Goal: Task Accomplishment & Management: Manage account settings

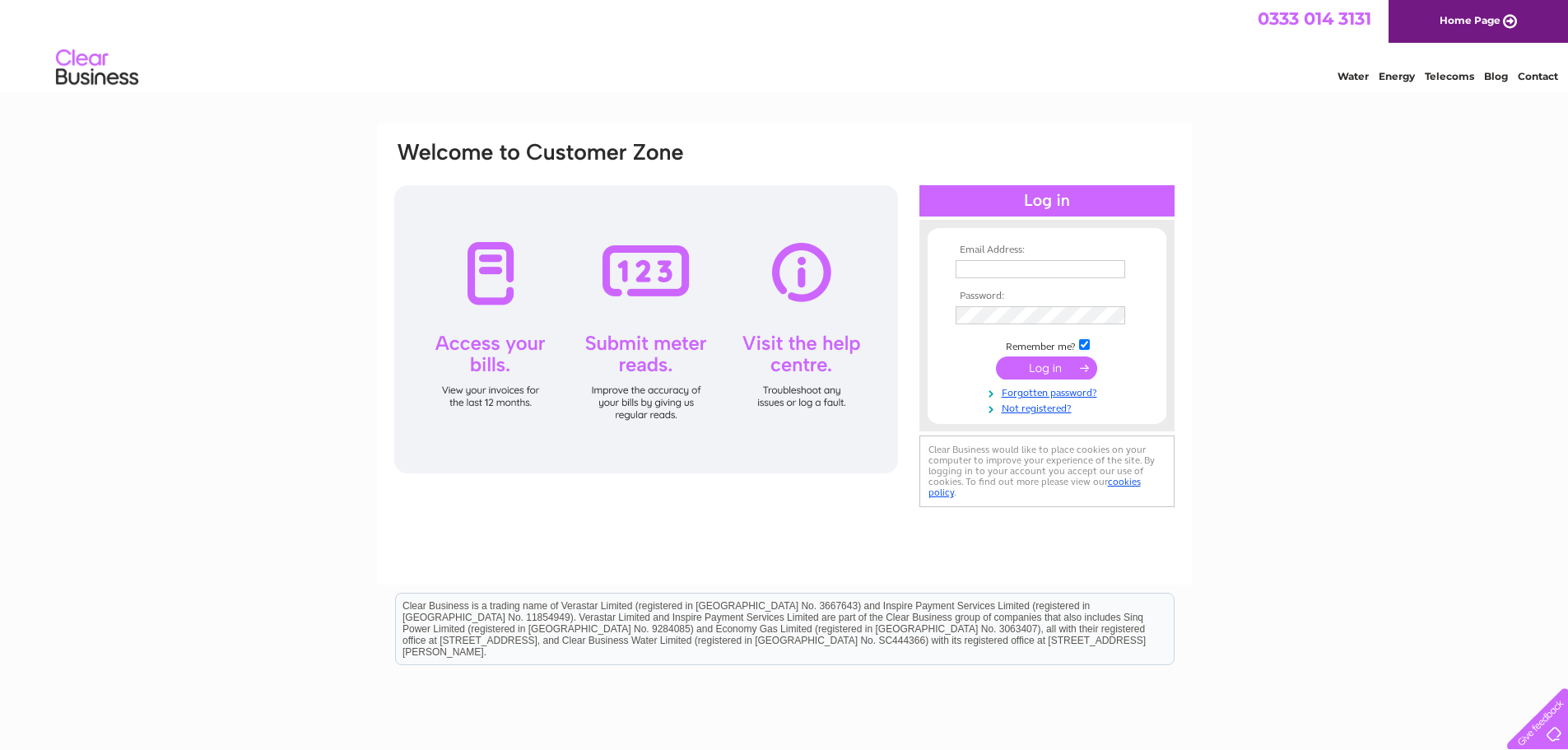
type input "info@tonyspita.co.uk"
click at [1058, 369] on input "submit" at bounding box center [1046, 368] width 101 height 23
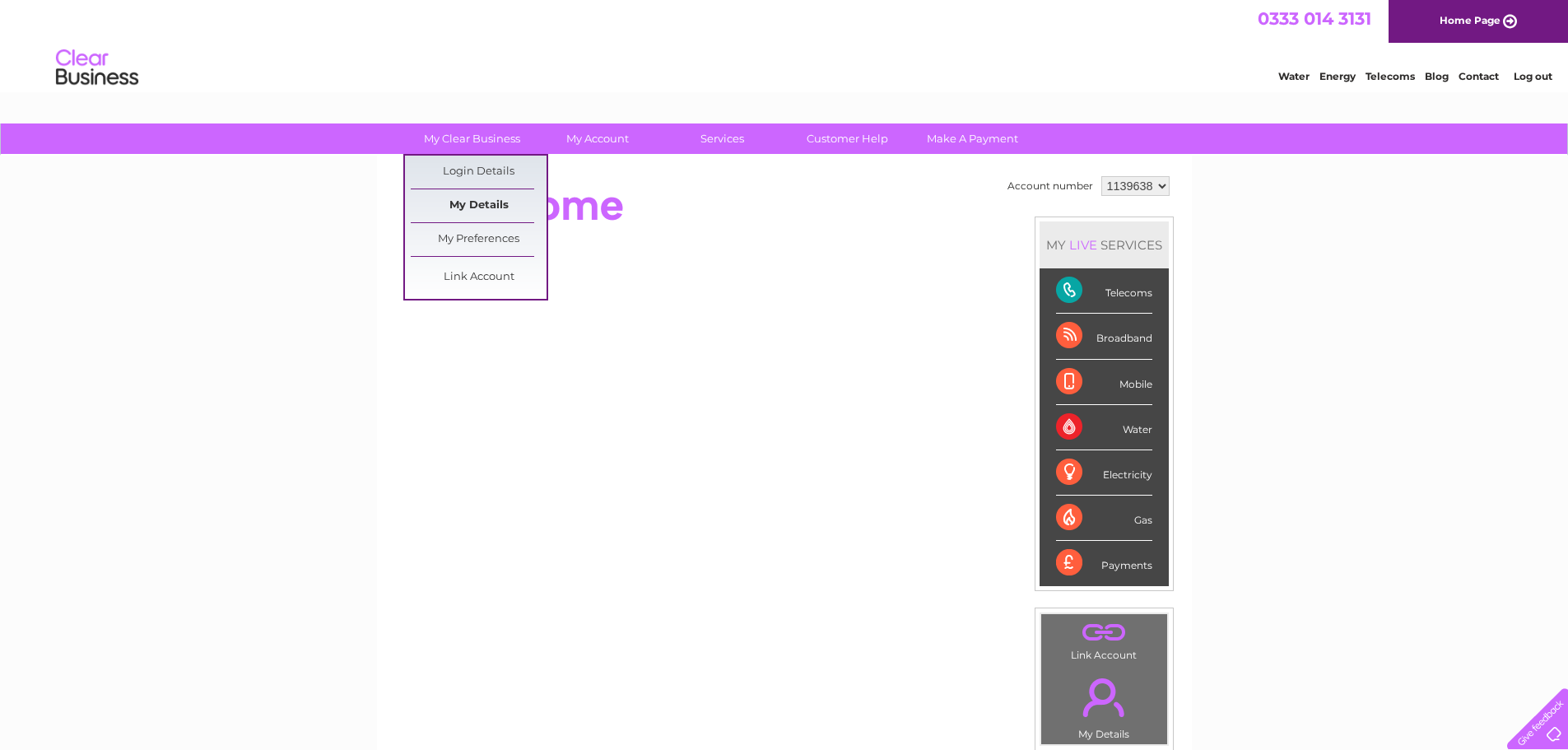
click at [494, 203] on link "My Details" at bounding box center [479, 205] width 136 height 33
